Goal: Transaction & Acquisition: Download file/media

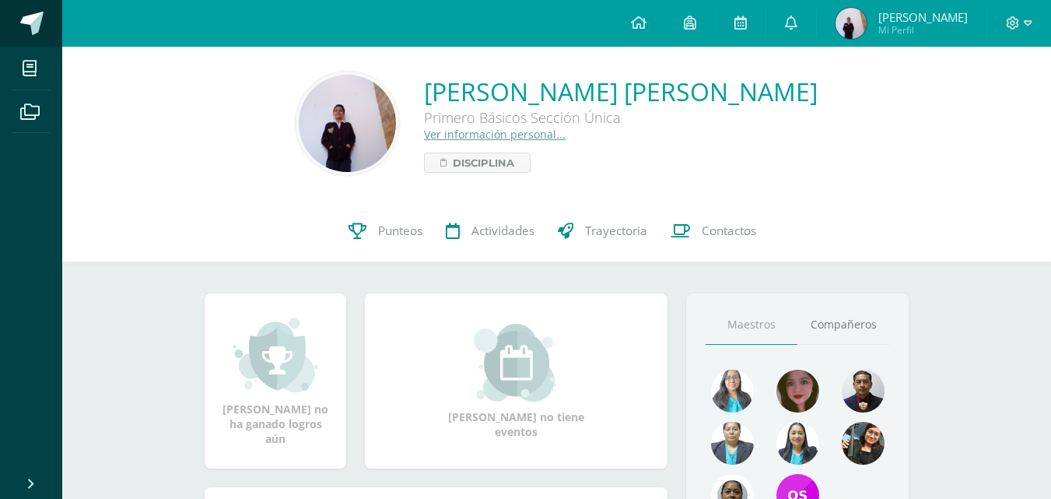
click at [32, 32] on span at bounding box center [31, 23] width 23 height 23
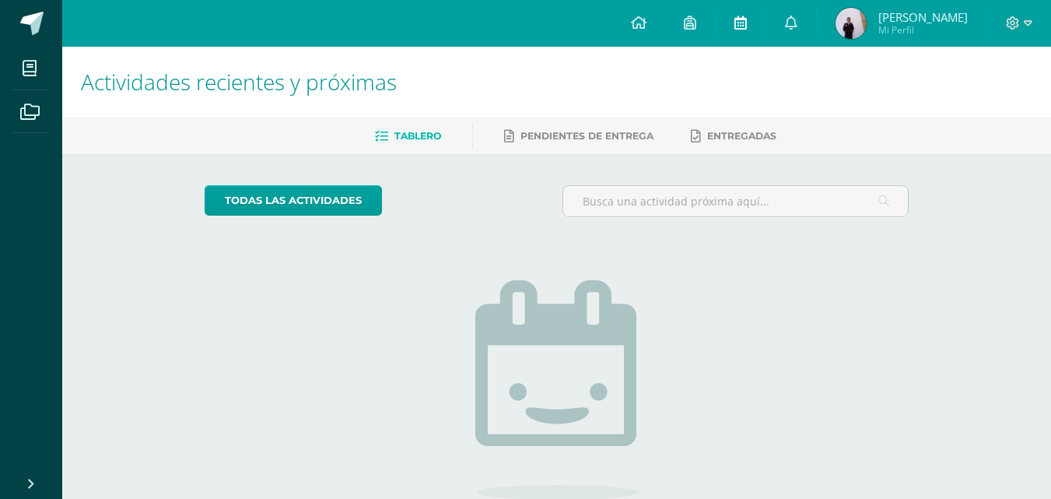
click at [763, 23] on link at bounding box center [741, 23] width 50 height 47
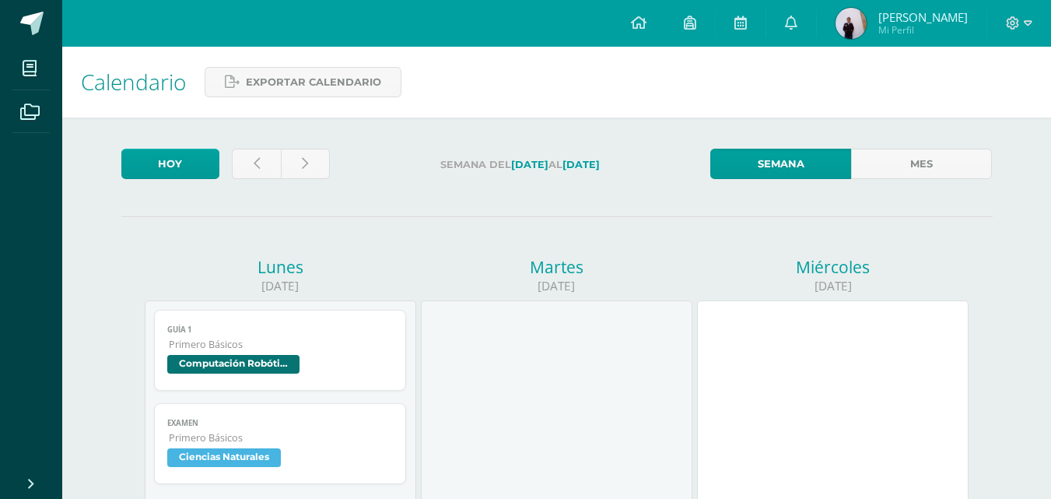
scroll to position [78, 0]
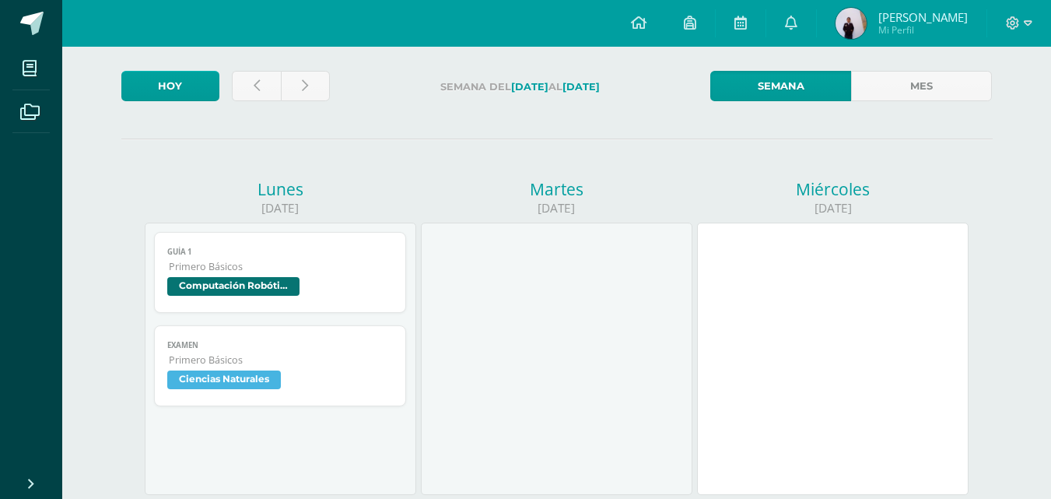
click at [194, 300] on span "Computación Robótica" at bounding box center [280, 288] width 226 height 23
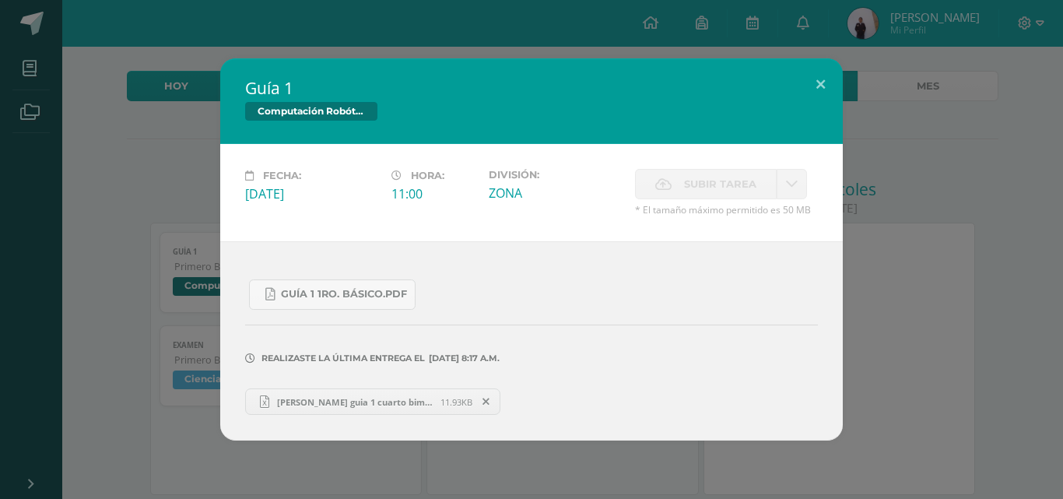
click at [356, 396] on span "ian solares guia 1 cuarto bimestre.xlsx" at bounding box center [354, 402] width 171 height 12
click at [292, 299] on span "Guía 1 1ro. Básico.pdf" at bounding box center [344, 294] width 126 height 12
drag, startPoint x: 827, startPoint y: 90, endPoint x: 681, endPoint y: 81, distance: 146.6
click at [825, 85] on button at bounding box center [820, 84] width 44 height 53
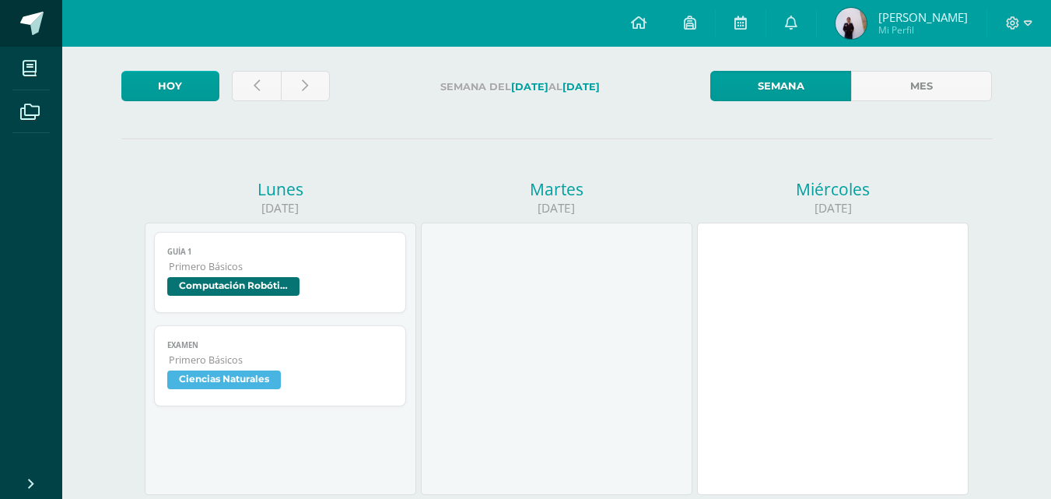
click at [41, 32] on span at bounding box center [31, 23] width 23 height 23
